Goal: Navigation & Orientation: Find specific page/section

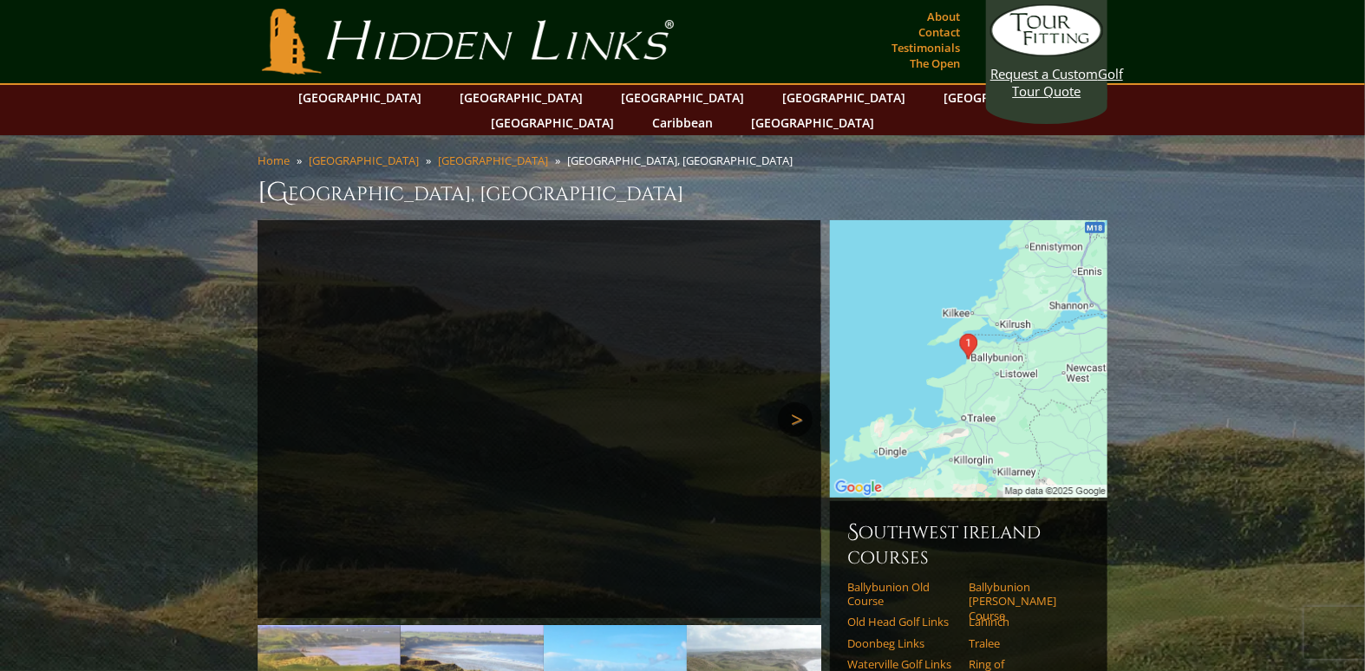
click at [795, 402] on link "Next" at bounding box center [795, 419] width 35 height 35
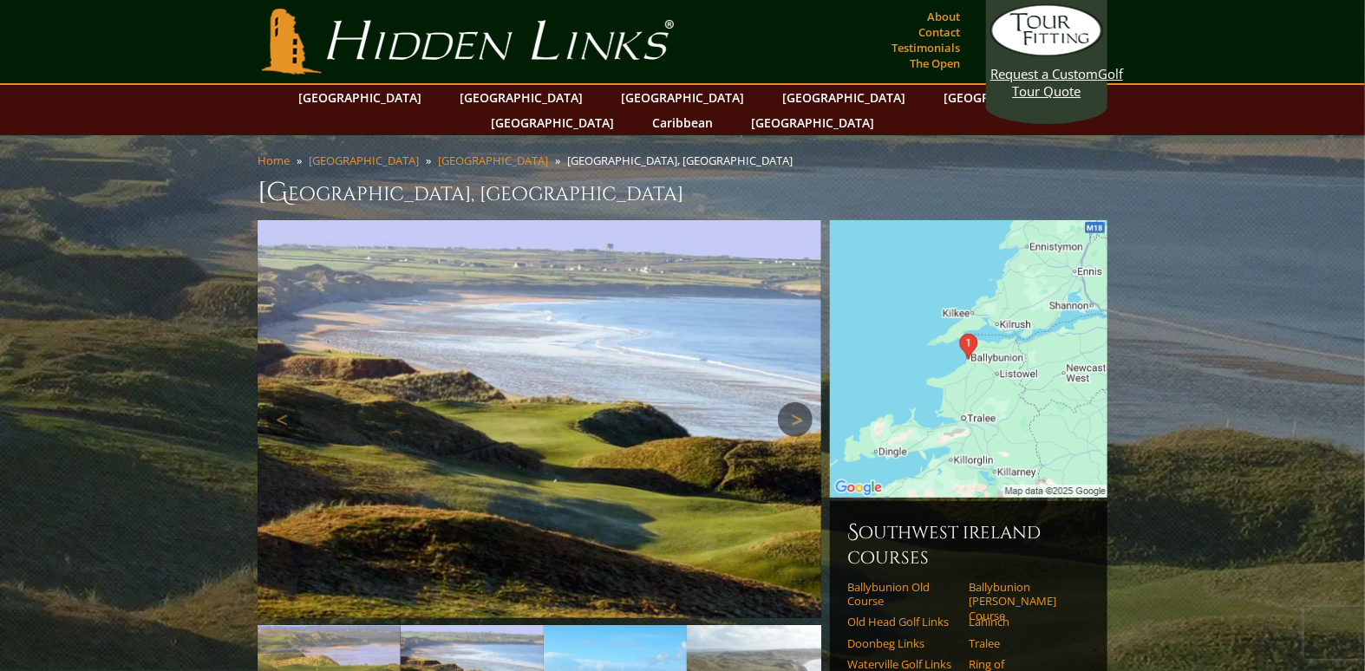
click at [798, 402] on link "Next" at bounding box center [795, 419] width 35 height 35
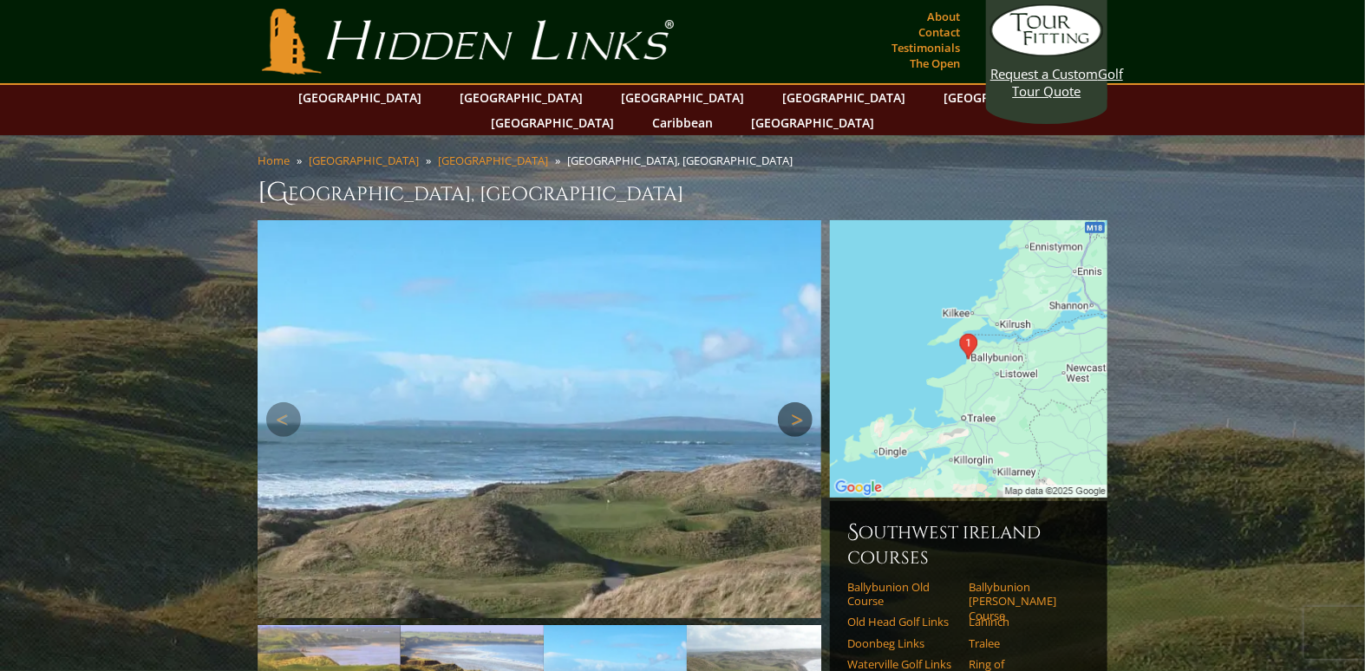
click at [799, 402] on link "Next" at bounding box center [795, 419] width 35 height 35
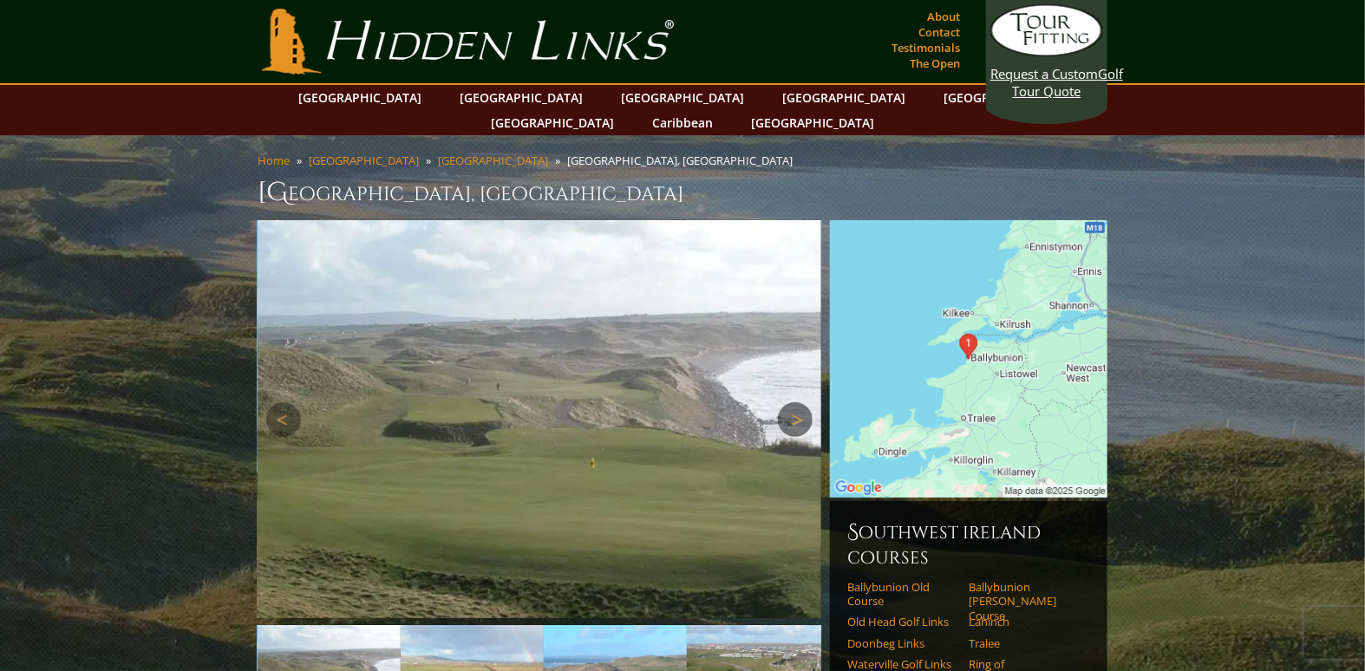
click at [799, 402] on link "Next" at bounding box center [795, 419] width 35 height 35
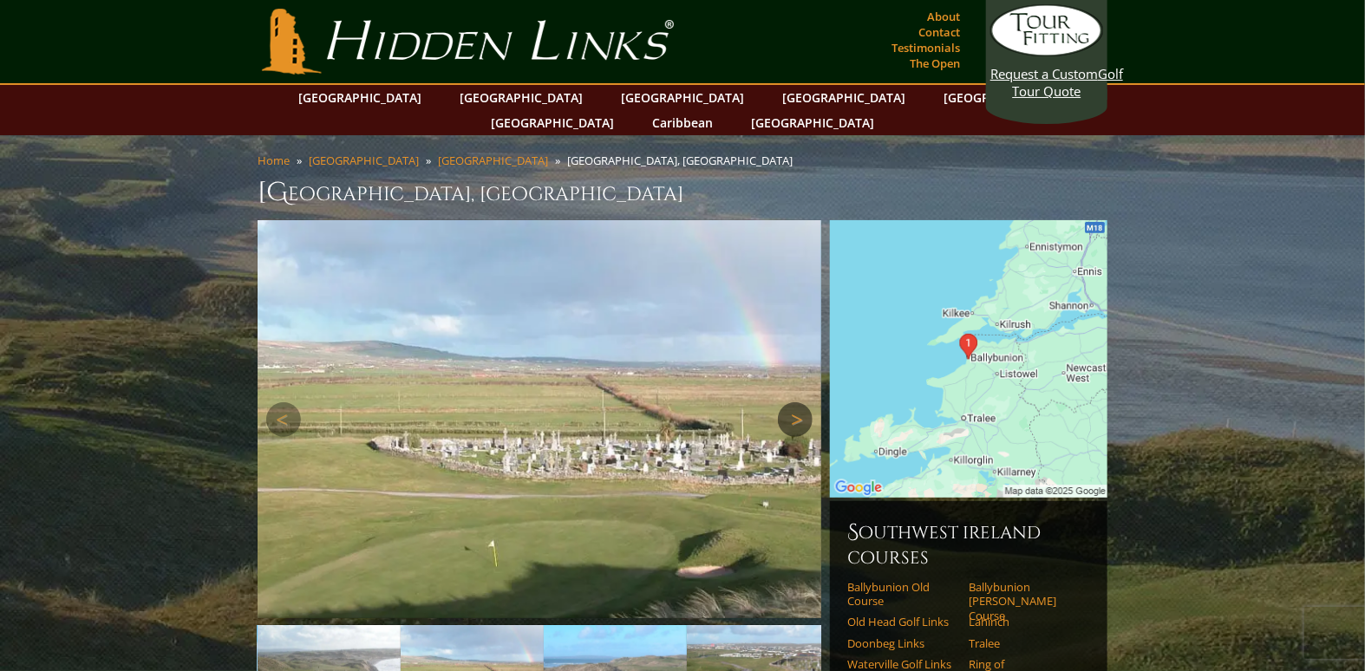
click at [799, 402] on link "Next" at bounding box center [795, 419] width 35 height 35
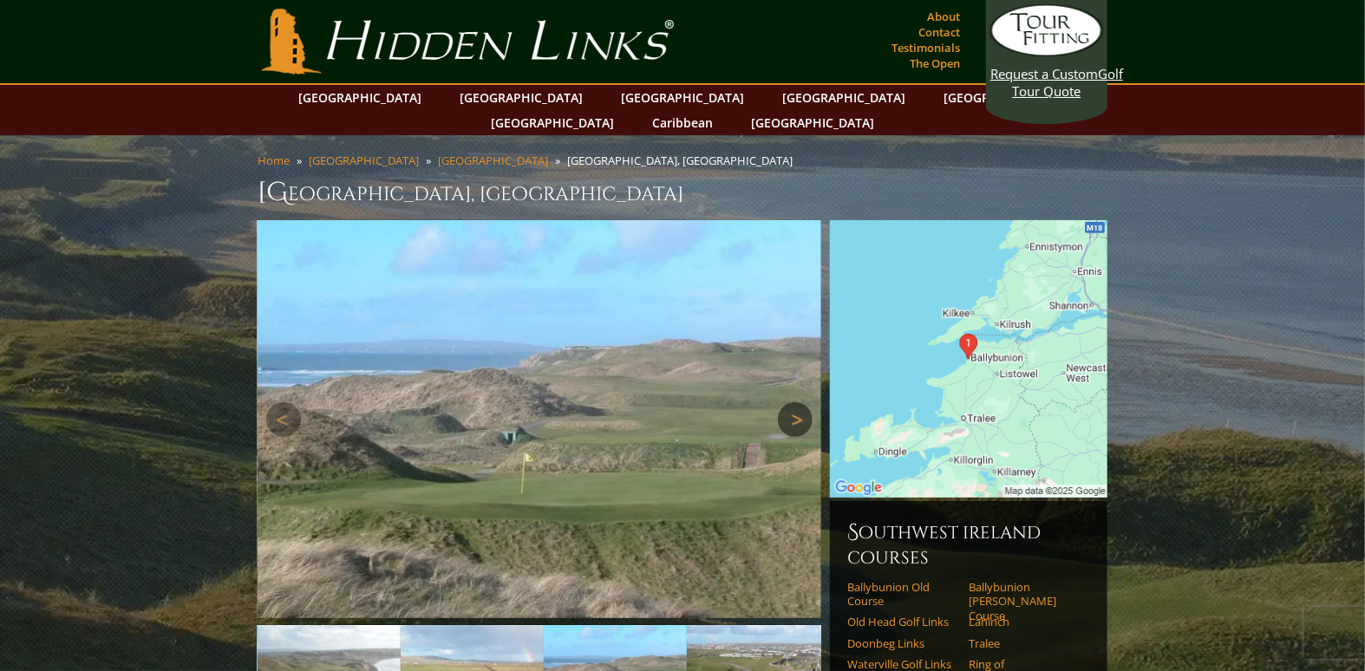
click at [800, 402] on link "Next" at bounding box center [795, 419] width 35 height 35
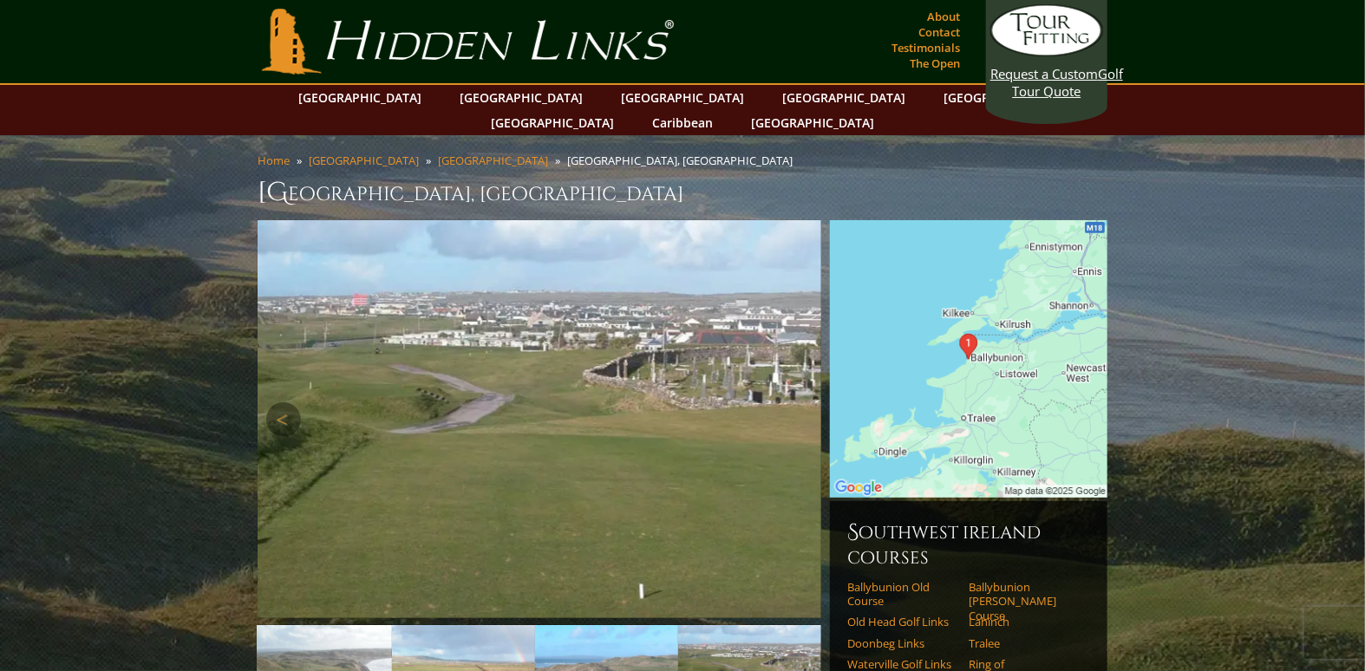
click at [800, 402] on link "Next" at bounding box center [795, 419] width 35 height 35
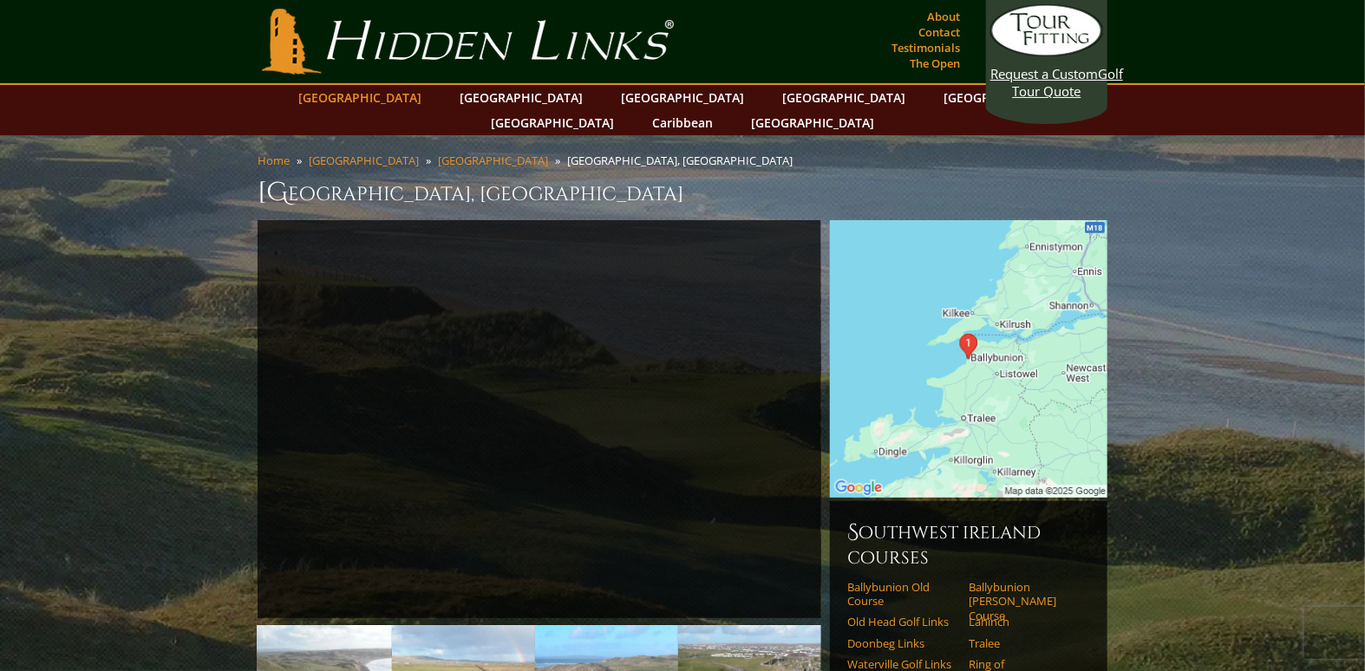
click at [408, 96] on link "[GEOGRAPHIC_DATA]" at bounding box center [360, 97] width 140 height 25
